Goal: Information Seeking & Learning: Learn about a topic

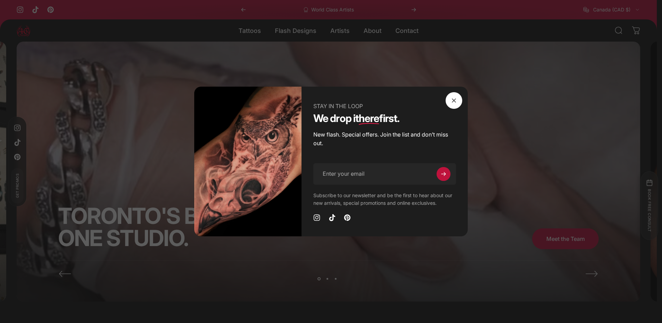
click at [453, 101] on span "Close" at bounding box center [453, 100] width 25 height 33
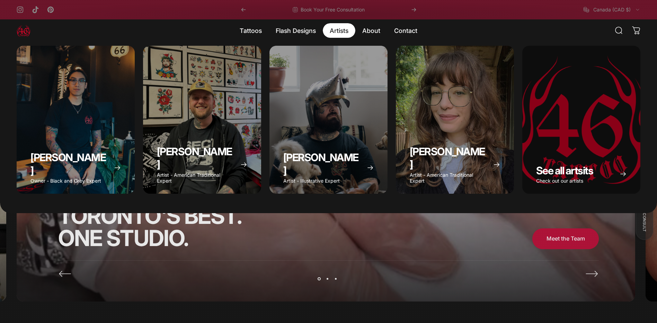
click at [348, 27] on magnet-element "Artists Artists" at bounding box center [339, 30] width 33 height 15
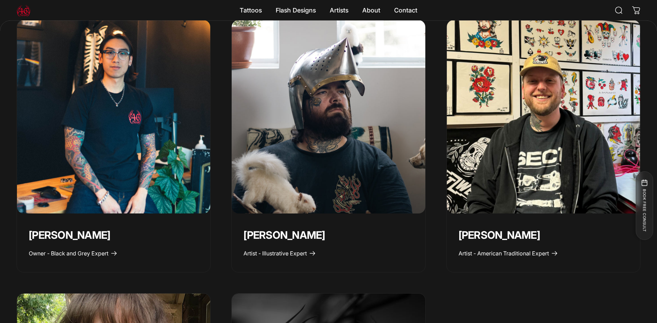
scroll to position [381, 0]
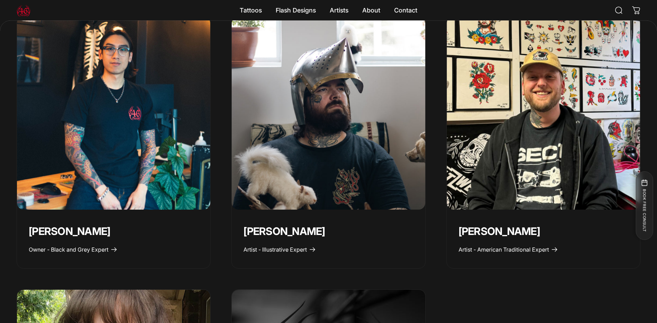
click at [282, 234] on p "[PERSON_NAME]" at bounding box center [328, 231] width 170 height 13
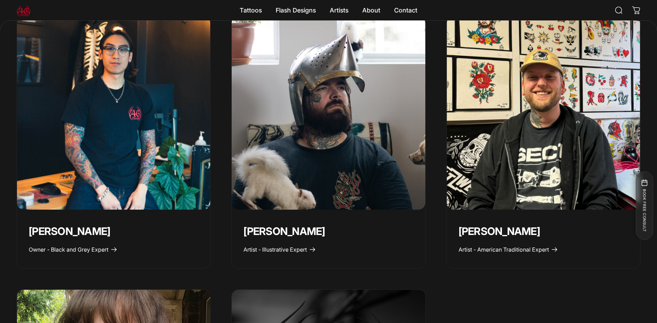
click at [308, 195] on img "Taivas Jättiläinen" at bounding box center [328, 112] width 203 height 203
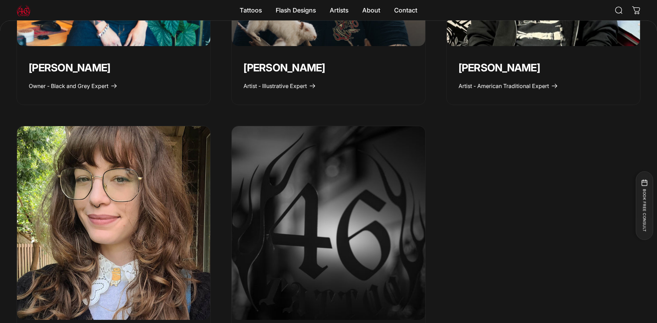
scroll to position [623, 0]
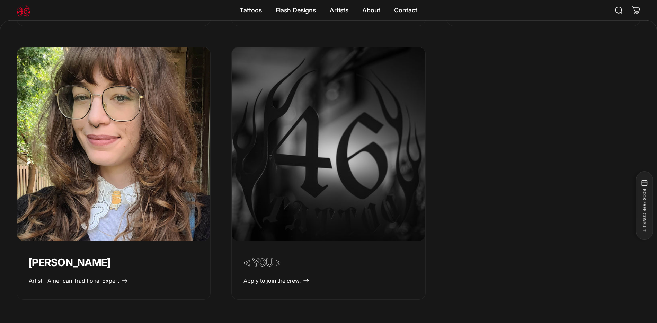
click at [145, 207] on img "Emily Forte" at bounding box center [113, 143] width 203 height 203
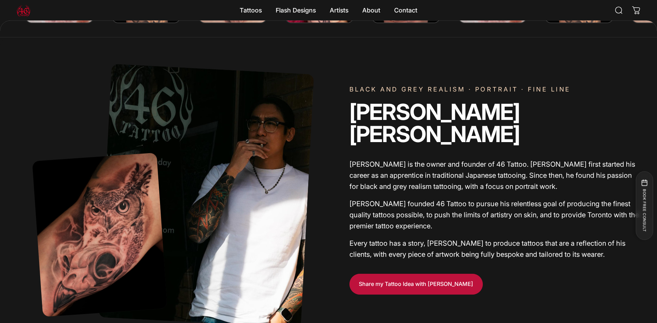
scroll to position [448, 0]
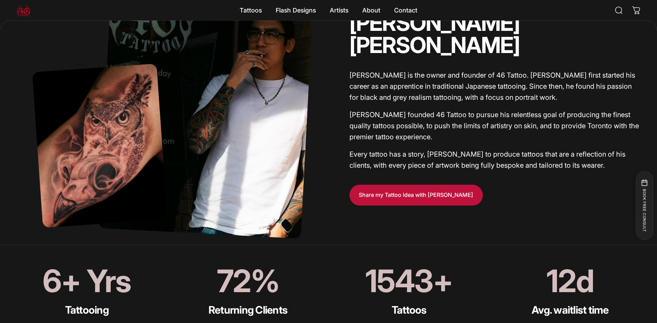
drag, startPoint x: 603, startPoint y: 153, endPoint x: 541, endPoint y: 59, distance: 112.4
click at [541, 70] on div "Geoffrey Wong is the owner and founder of 46 Tattoo. Geoffrey first started his…" at bounding box center [494, 120] width 291 height 101
click at [541, 70] on p "Geoffrey Wong is the owner and founder of 46 Tattoo. Geoffrey first started his…" at bounding box center [494, 86] width 291 height 33
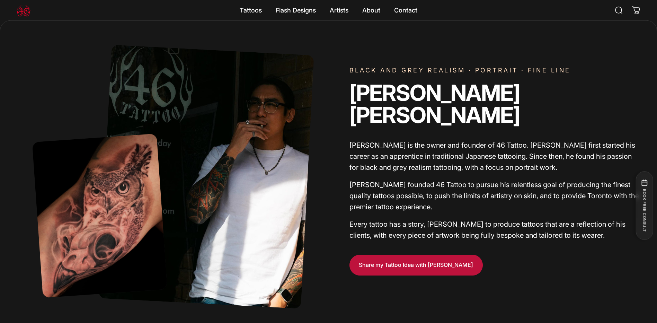
scroll to position [310, 0]
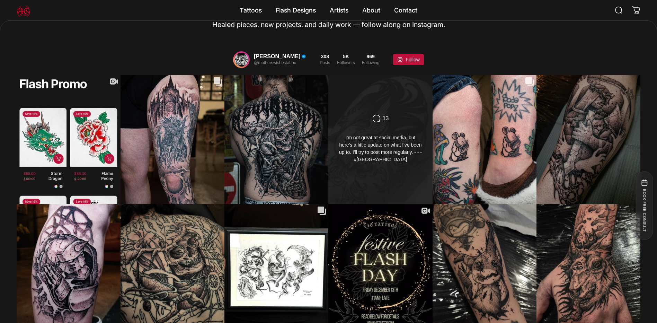
scroll to position [1695, 0]
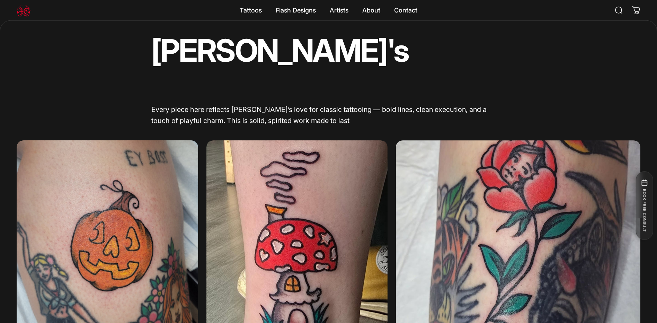
scroll to position [518, 0]
